Goal: Navigation & Orientation: Find specific page/section

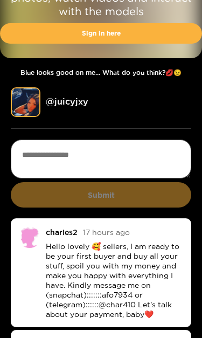
scroll to position [184, 0]
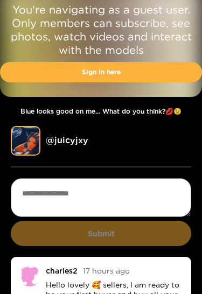
click at [172, 76] on link "Sign in here" at bounding box center [101, 72] width 202 height 20
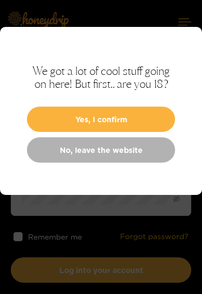
click at [153, 114] on button "Yes, I confirm" at bounding box center [101, 119] width 148 height 25
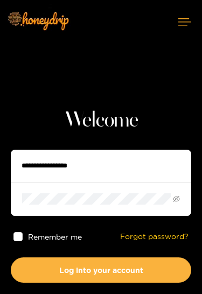
click at [143, 168] on input "text" at bounding box center [101, 166] width 180 height 32
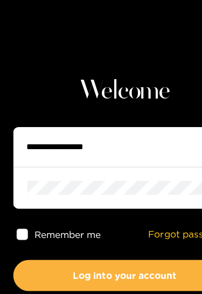
type input "**********"
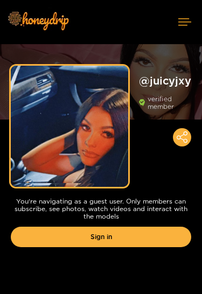
click at [169, 240] on link "Sign in" at bounding box center [101, 237] width 180 height 20
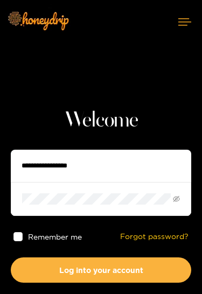
click at [160, 165] on input "text" at bounding box center [101, 166] width 180 height 32
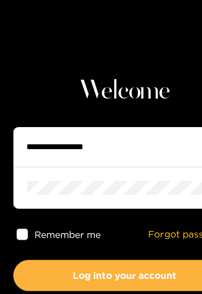
type input "**********"
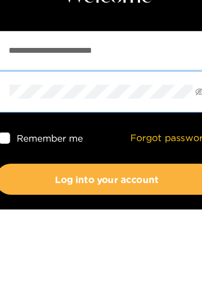
click at [86, 257] on button "Log into your account" at bounding box center [101, 269] width 180 height 25
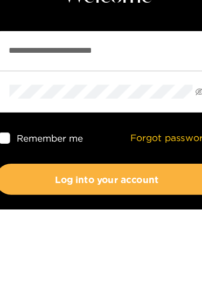
scroll to position [69, 0]
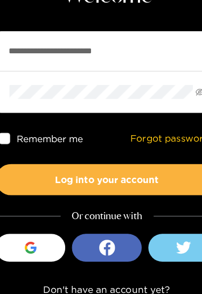
click at [133, 188] on button "Log into your account" at bounding box center [101, 200] width 180 height 25
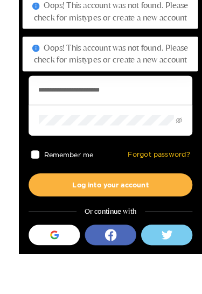
scroll to position [89, 0]
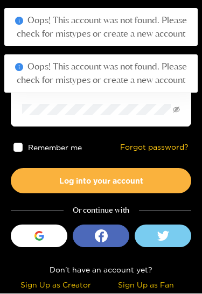
click at [62, 243] on button "Sign in with Google" at bounding box center [39, 236] width 57 height 23
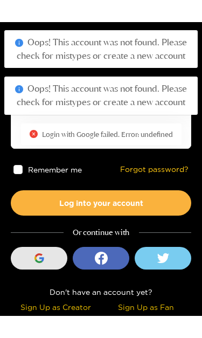
scroll to position [45, 0]
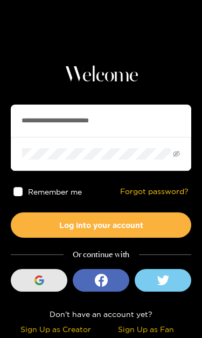
click at [161, 228] on button "Log into your account" at bounding box center [101, 224] width 180 height 25
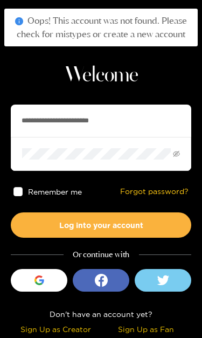
click at [144, 293] on div "Sign Up as Fan" at bounding box center [146, 328] width 85 height 12
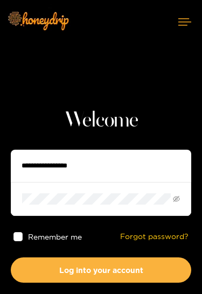
click at [172, 36] on button at bounding box center [184, 22] width 34 height 29
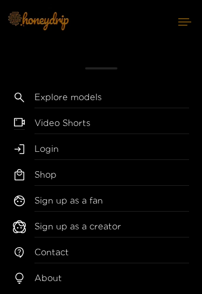
click at [85, 95] on link "Explore models" at bounding box center [111, 99] width 155 height 17
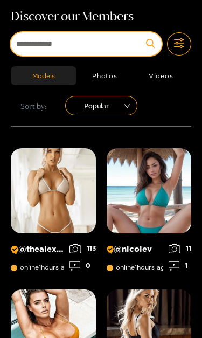
click at [79, 47] on input at bounding box center [86, 43] width 151 height 23
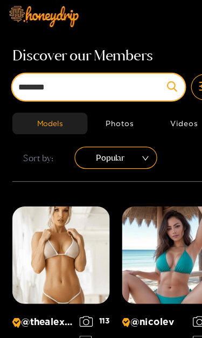
type input "********"
click at [150, 76] on button "submit" at bounding box center [150, 76] width 23 height 23
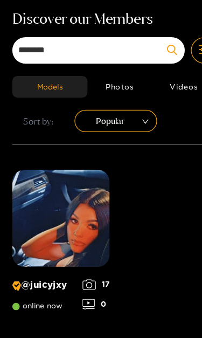
click at [80, 202] on img at bounding box center [53, 222] width 85 height 85
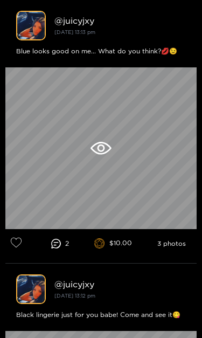
scroll to position [356, 0]
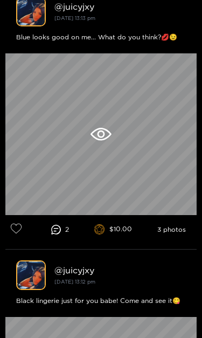
click at [112, 130] on div at bounding box center [100, 134] width 191 height 162
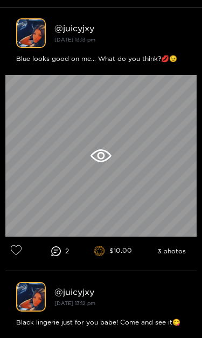
scroll to position [335, 0]
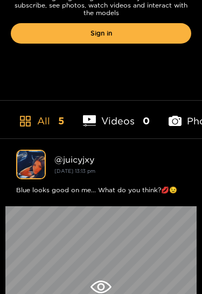
scroll to position [197, 0]
